Goal: Transaction & Acquisition: Purchase product/service

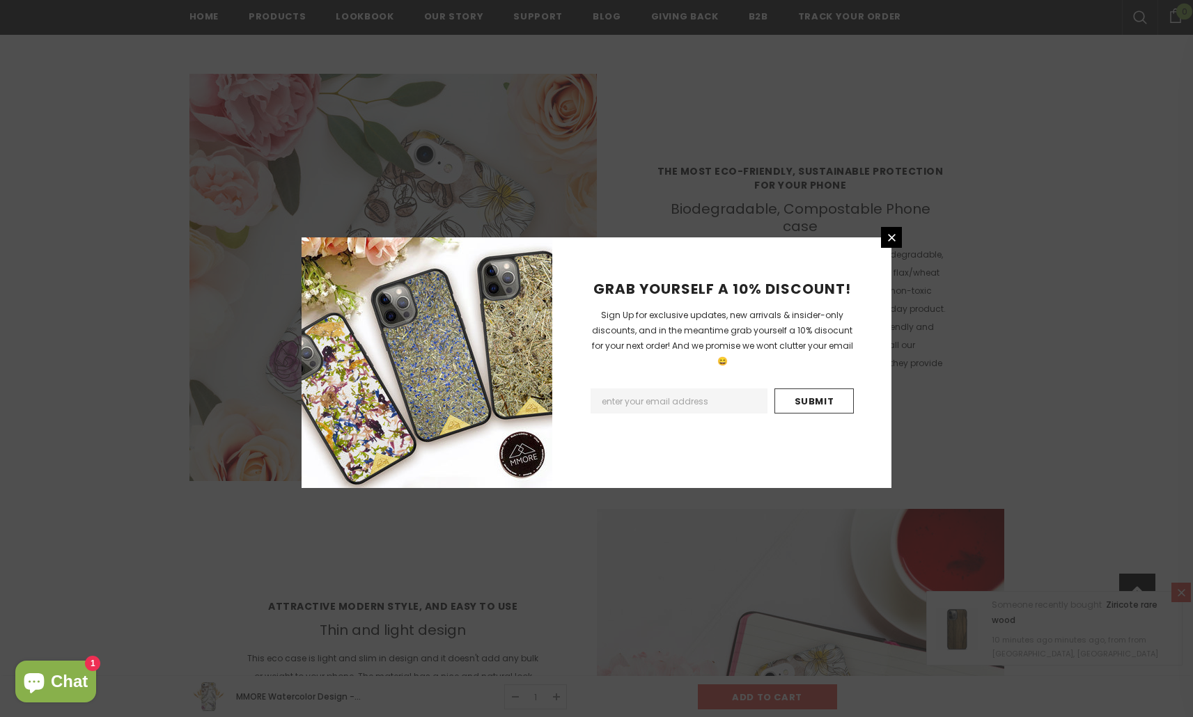
scroll to position [2152, 0]
